Goal: Information Seeking & Learning: Learn about a topic

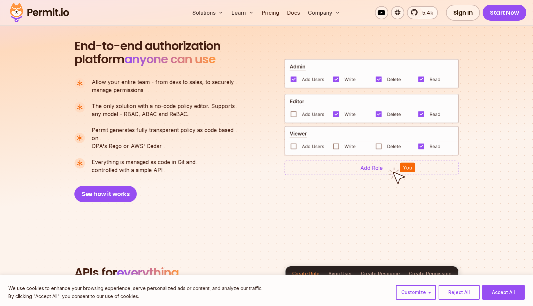
scroll to position [602, 0]
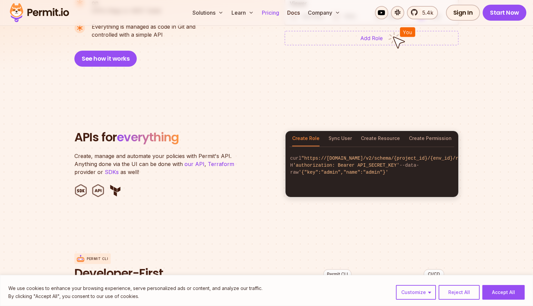
click at [270, 11] on link "Pricing" at bounding box center [270, 12] width 23 height 13
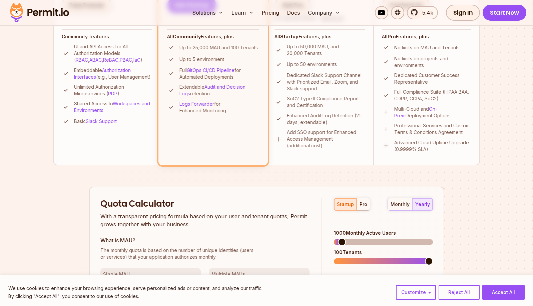
scroll to position [266, 0]
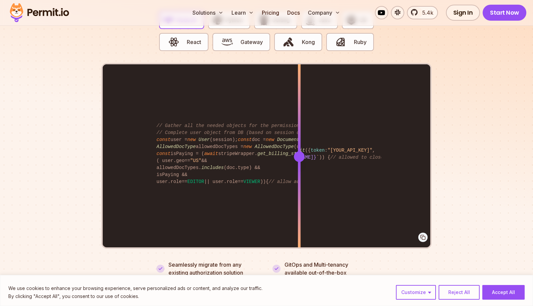
scroll to position [1344, 0]
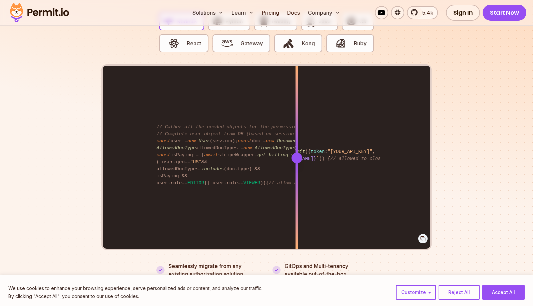
drag, startPoint x: 256, startPoint y: 147, endPoint x: 255, endPoint y: 126, distance: 20.4
click at [296, 120] on div at bounding box center [297, 158] width 3 height 184
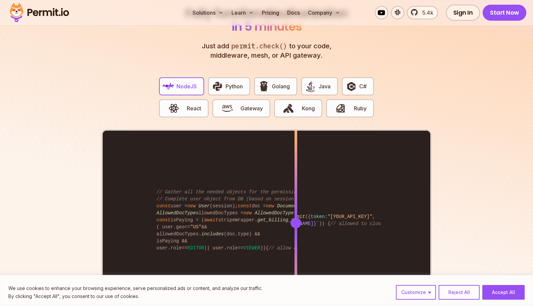
scroll to position [1216, 0]
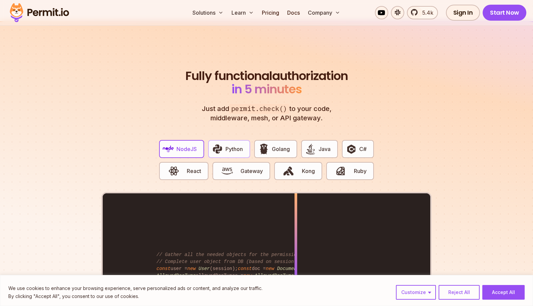
click at [224, 140] on button "Python" at bounding box center [229, 149] width 42 height 18
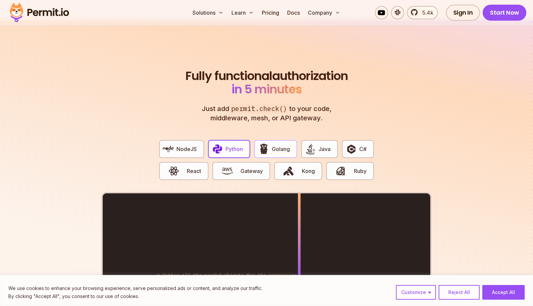
click at [261, 143] on img "button" at bounding box center [263, 148] width 11 height 11
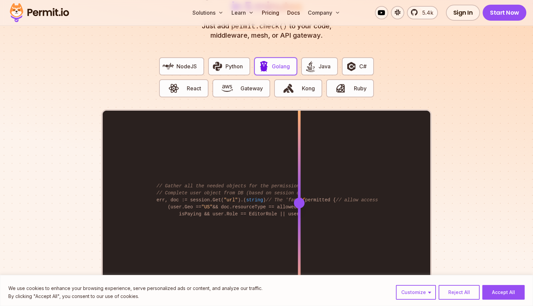
scroll to position [1361, 0]
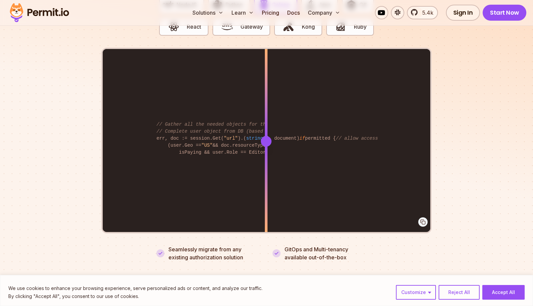
drag, startPoint x: 253, startPoint y: 136, endPoint x: 269, endPoint y: 133, distance: 16.6
click at [269, 136] on div at bounding box center [266, 141] width 11 height 11
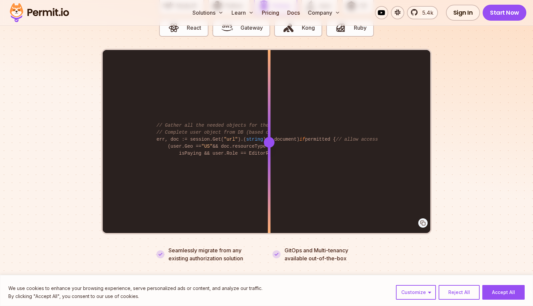
scroll to position [1288, 0]
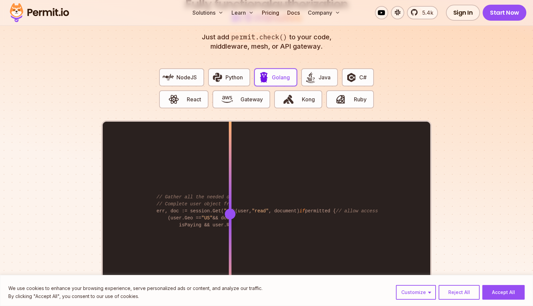
drag, startPoint x: 247, startPoint y: 204, endPoint x: 141, endPoint y: 190, distance: 107.3
click at [229, 192] on div at bounding box center [230, 214] width 3 height 184
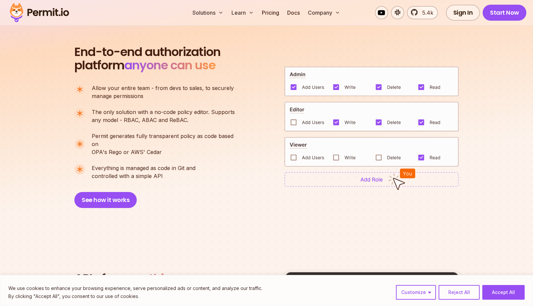
scroll to position [469, 0]
